Goal: Find specific page/section: Find specific page/section

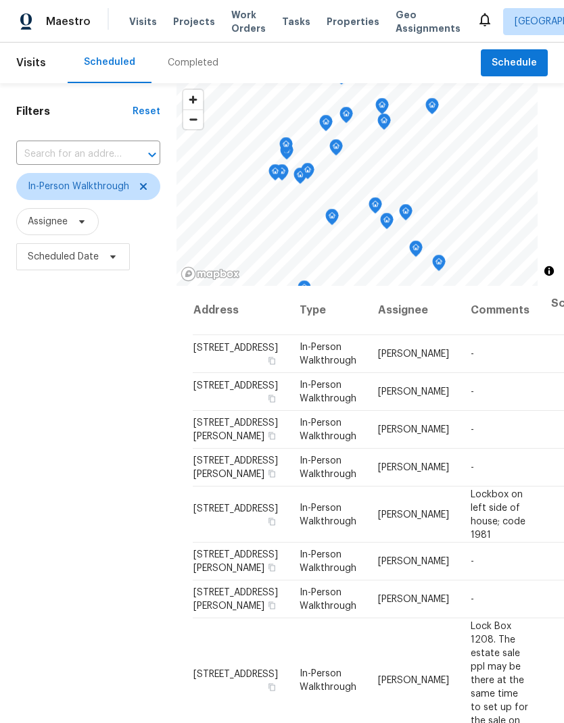
click at [56, 259] on span "Scheduled Date" at bounding box center [63, 257] width 71 height 14
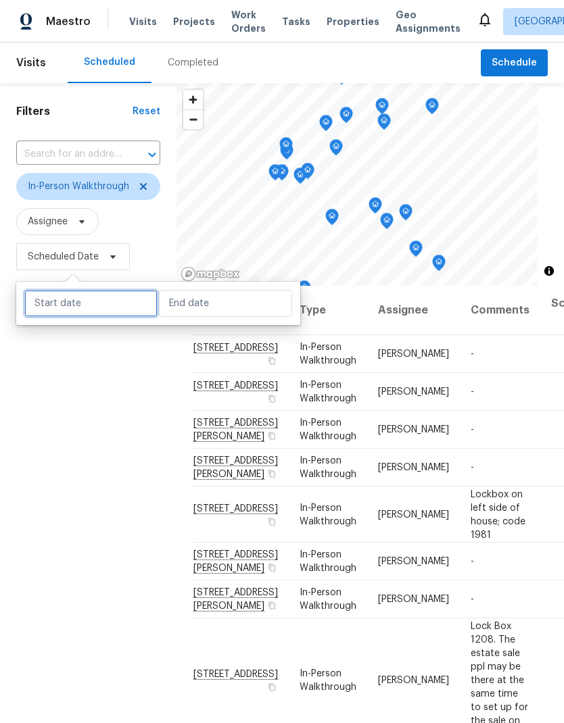
click at [56, 310] on input "text" at bounding box center [90, 303] width 133 height 27
select select "7"
select select "2025"
select select "8"
select select "2025"
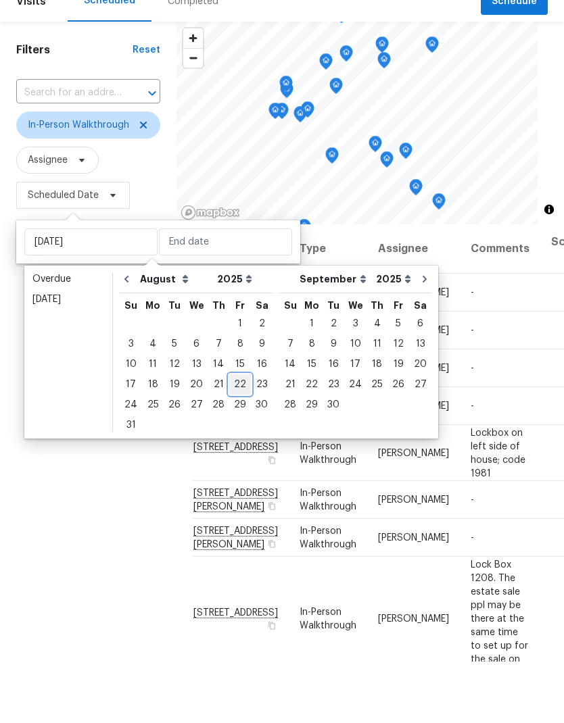
click at [231, 437] on div "22" at bounding box center [240, 446] width 22 height 19
type input "Fri, Aug 22"
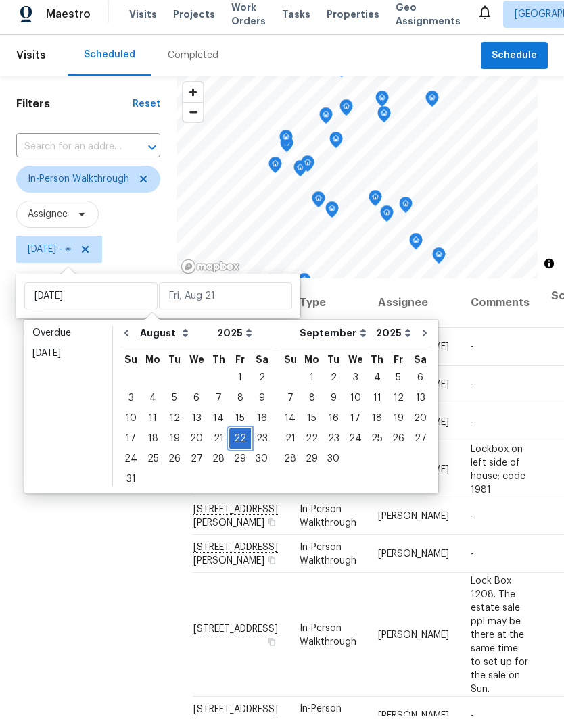
click at [234, 437] on div "22" at bounding box center [240, 446] width 22 height 19
type input "Fri, Aug 22"
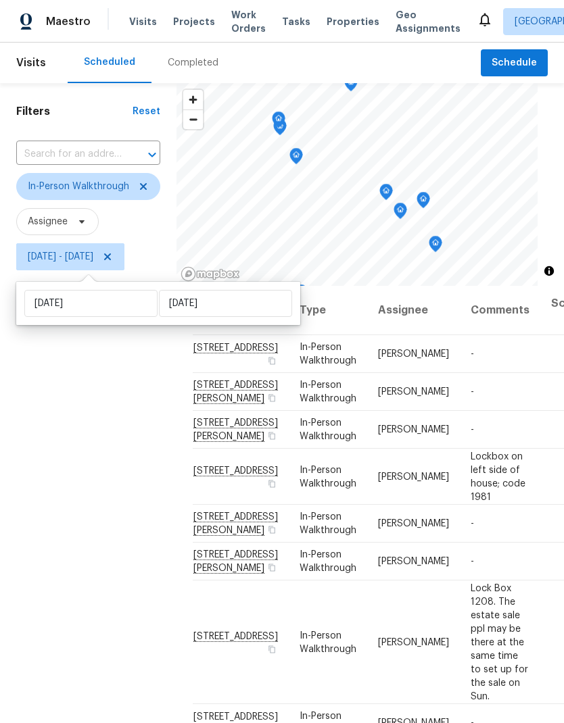
click at [95, 410] on div "Filters Reset ​ In-Person Walkthrough Assignee Fri, Aug 22 - Fri, Aug 22" at bounding box center [88, 474] width 176 height 782
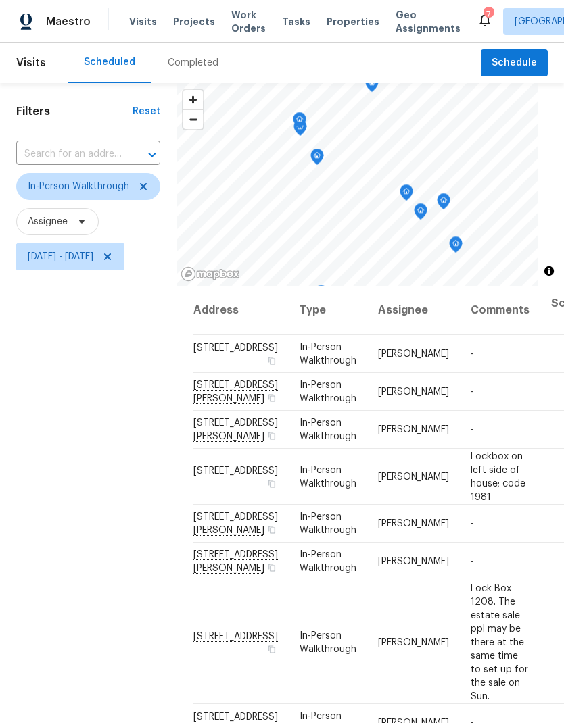
click at [460, 243] on icon "Map marker" at bounding box center [456, 245] width 12 height 16
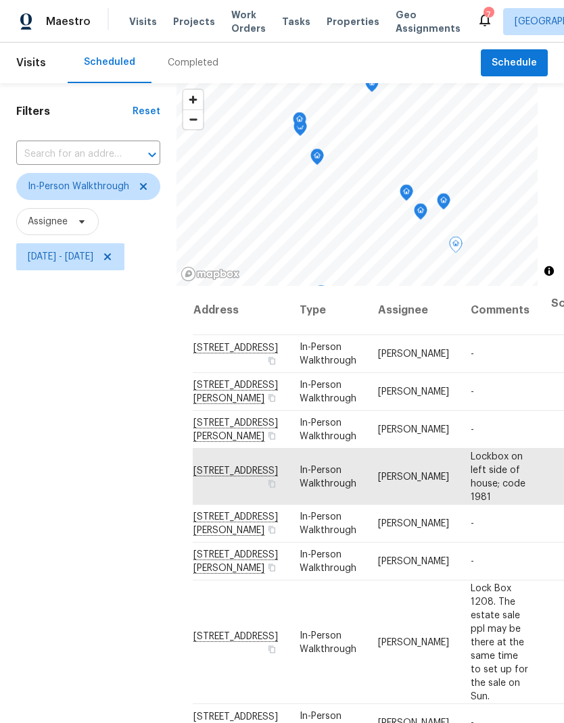
click at [440, 197] on icon "Map marker" at bounding box center [443, 202] width 12 height 16
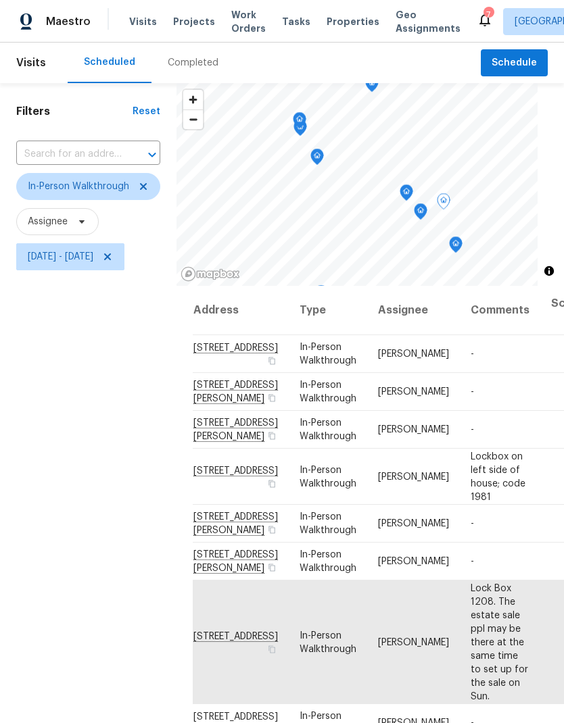
click at [418, 210] on icon "Map marker" at bounding box center [420, 209] width 7 height 3
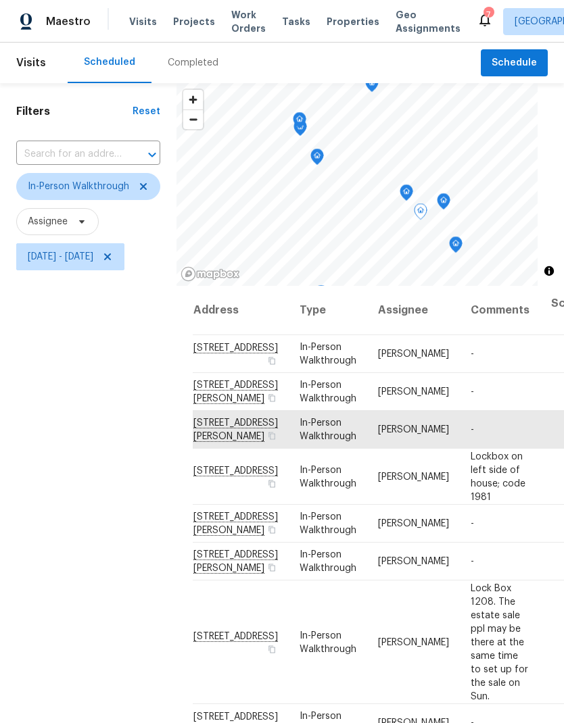
click at [400, 189] on icon "Map marker" at bounding box center [407, 193] width 14 height 17
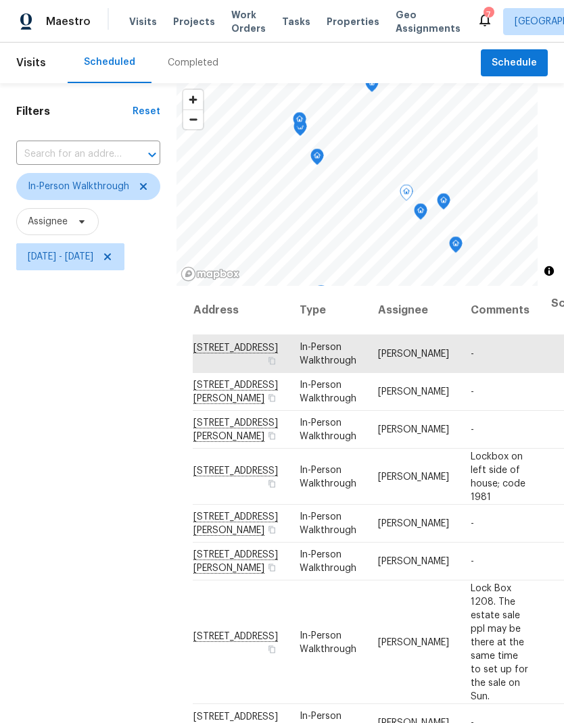
click at [321, 157] on icon "Map marker" at bounding box center [317, 157] width 12 height 16
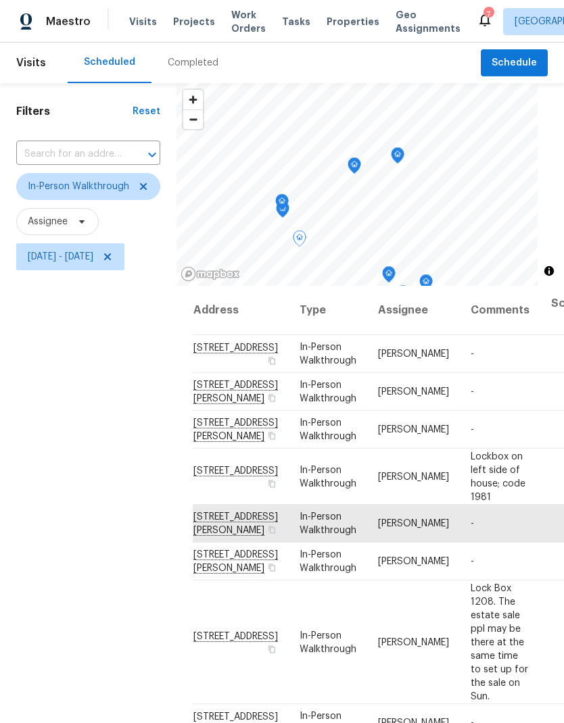
click at [279, 204] on icon "Map marker" at bounding box center [282, 203] width 12 height 16
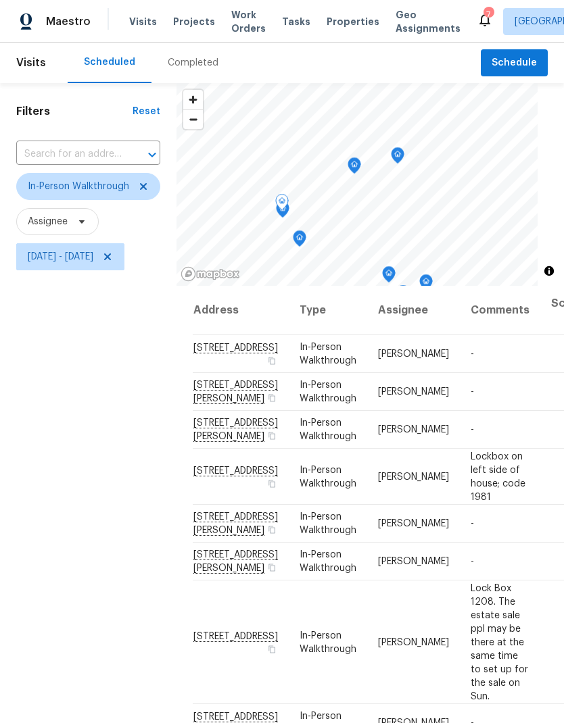
scroll to position [94, 0]
click at [287, 215] on icon "Map marker" at bounding box center [283, 209] width 14 height 17
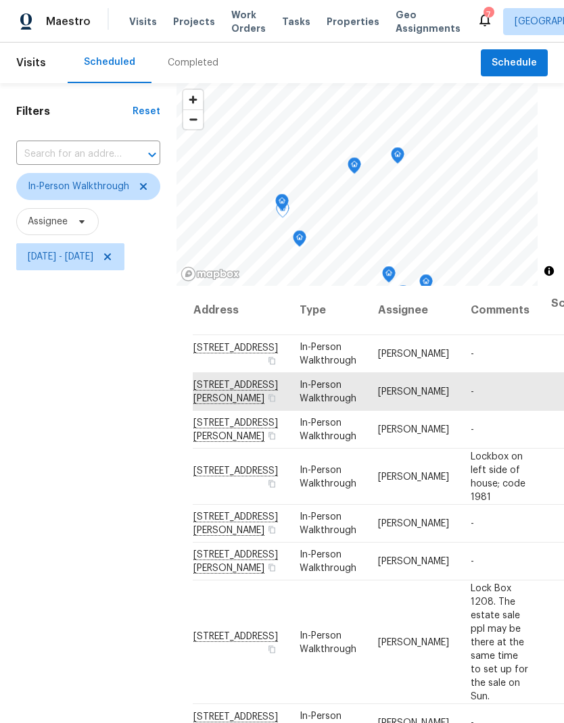
scroll to position [0, 0]
click at [353, 167] on icon "Map marker" at bounding box center [354, 165] width 4 height 3
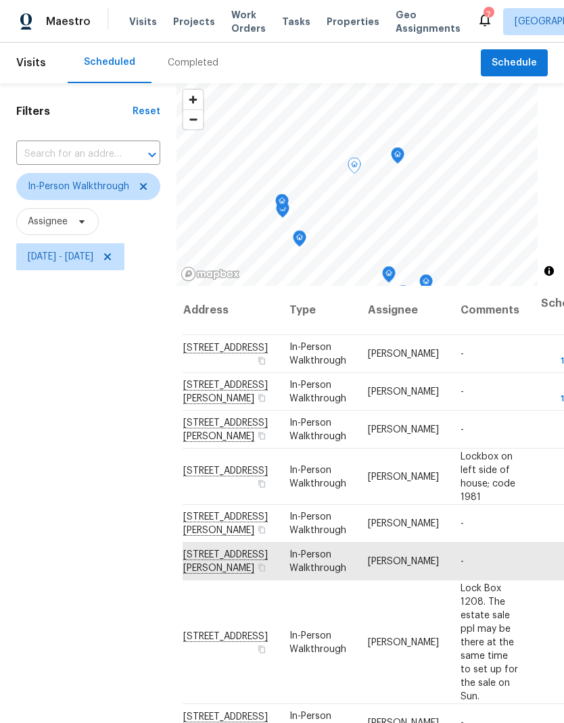
scroll to position [94, 10]
click at [398, 155] on icon "Map marker" at bounding box center [397, 156] width 1 height 2
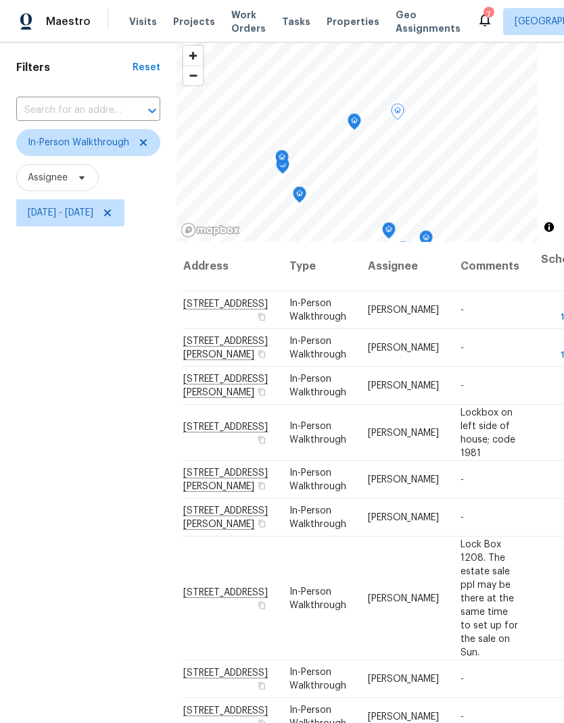
click at [355, 114] on icon "Map marker" at bounding box center [354, 122] width 12 height 16
